Goal: Find specific fact: Find specific fact

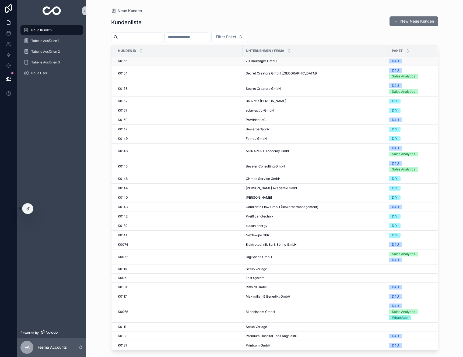
click at [282, 59] on div "7D Bauträger GmbH 7D Bauträger GmbH" at bounding box center [315, 61] width 139 height 4
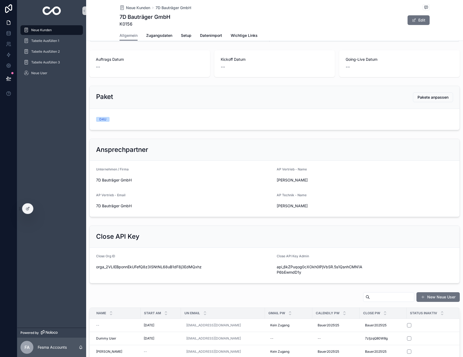
scroll to position [204, 0]
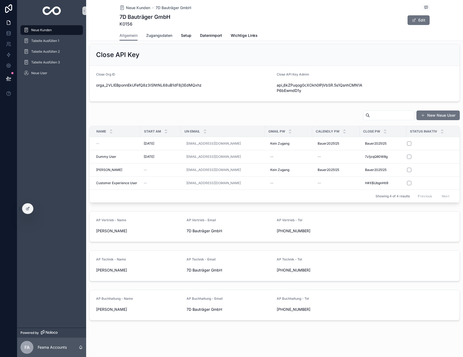
click at [156, 36] on span "Zugangsdaten" at bounding box center [159, 35] width 26 height 5
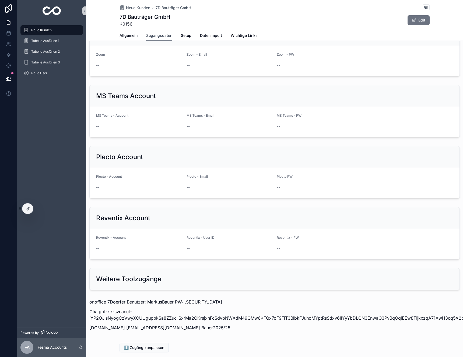
scroll to position [440, 0]
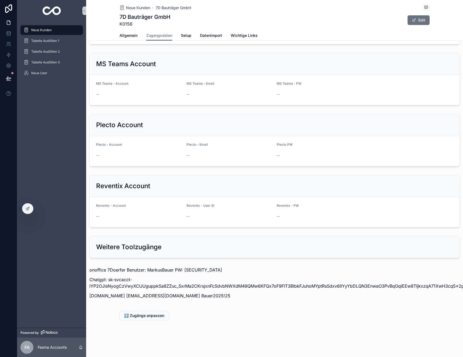
click at [138, 270] on p "onoffice 7Doerfer Benutzer: MarkusBauer PW: [SECURITY_DATA]" at bounding box center [274, 270] width 370 height 6
click at [115, 269] on p "onoffice 7Doerfer Benutzer: MarkusBauer PW: [SECURITY_DATA]" at bounding box center [274, 270] width 370 height 6
copy p "7Doerfer"
click at [155, 270] on p "onoffice 7Doerfer Benutzer: MarkusBauer PW: [SECURITY_DATA]" at bounding box center [274, 270] width 370 height 6
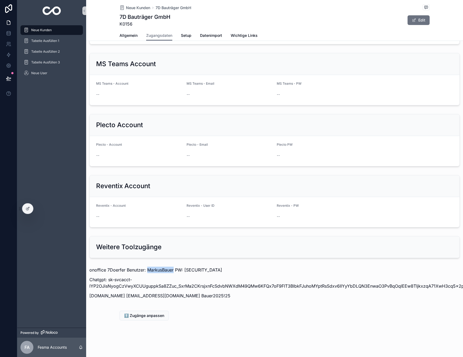
click at [155, 270] on p "onoffice 7Doerfer Benutzer: MarkusBauer PW: [SECURITY_DATA]" at bounding box center [274, 270] width 370 height 6
copy p "MarkusBauer"
click at [191, 271] on p "onoffice 7Doerfer Benutzer: MarkusBauer PW: [SECURITY_DATA]" at bounding box center [274, 270] width 370 height 6
copy p "mb123456"
